Goal: Find contact information: Find contact information

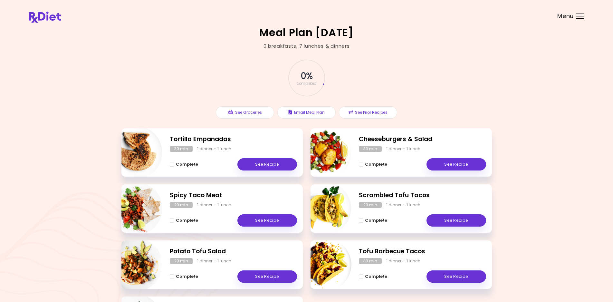
click at [576, 16] on div "Menu" at bounding box center [580, 16] width 8 height 5
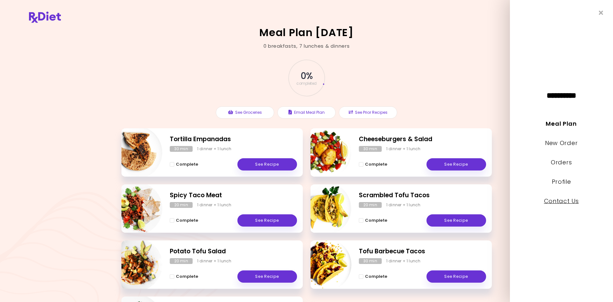
click at [558, 204] on link "Contact Us" at bounding box center [561, 201] width 35 height 8
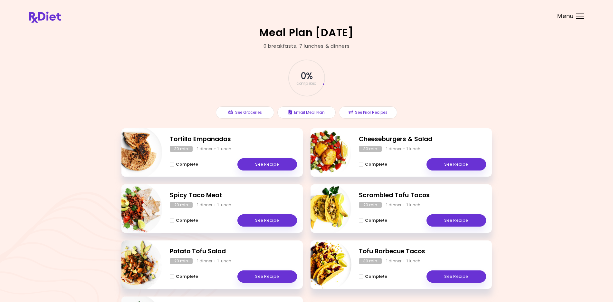
click at [577, 18] on div "Menu" at bounding box center [580, 16] width 8 height 5
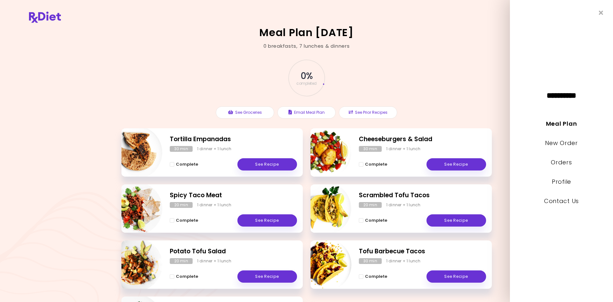
click at [558, 202] on link "Contact Us" at bounding box center [561, 201] width 35 height 8
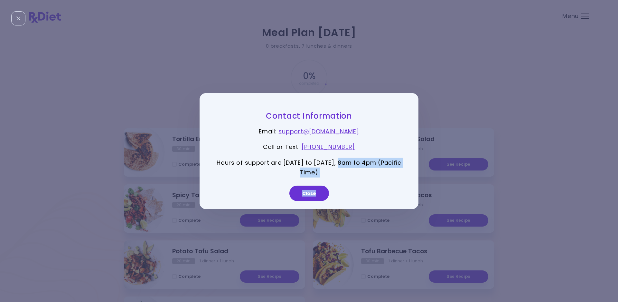
drag, startPoint x: 338, startPoint y: 164, endPoint x: 405, endPoint y: 193, distance: 73.5
click at [404, 197] on div "Contact Information Email : support@ rx-diet.com Call or Text : +1 (888) 404-63…" at bounding box center [309, 151] width 219 height 116
